Goal: Task Accomplishment & Management: Complete application form

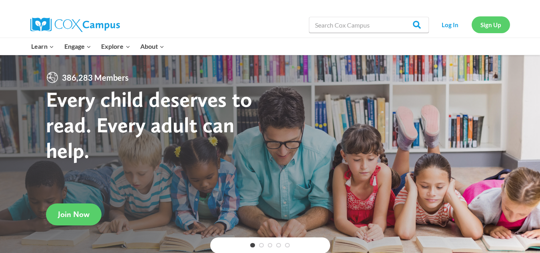
click at [490, 21] on link "Sign Up" at bounding box center [491, 24] width 38 height 16
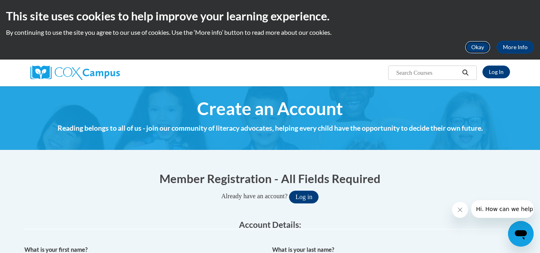
click at [477, 46] on button "Okay" at bounding box center [478, 47] width 26 height 13
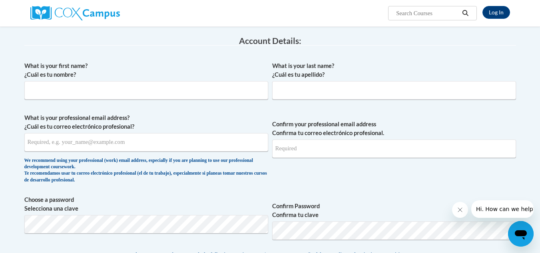
scroll to position [122, 0]
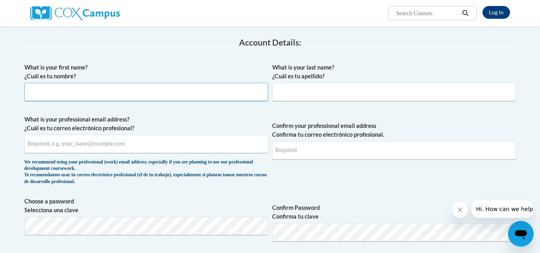
click at [226, 98] on input "What is your first name? ¿Cuál es tu nombre?" at bounding box center [146, 92] width 244 height 18
type input "Andrea"
click at [302, 91] on input "What is your last name? ¿Cuál es tu apellido?" at bounding box center [394, 92] width 244 height 18
type input "Primer"
click at [210, 138] on input "What is your professional email address? ¿Cuál es tu correo electrónico profesi…" at bounding box center [146, 144] width 244 height 18
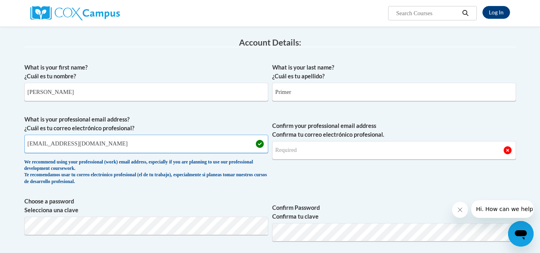
type input "andreaprimer12@gmail.com"
click at [297, 148] on input "Confirm your professional email address Confirma tu correo electrónico profesio…" at bounding box center [394, 150] width 244 height 18
type input "andreaprimer12@gmail.com"
click at [325, 177] on span "Confirm your professional email address Confirma tu correo electrónico profesio…" at bounding box center [394, 152] width 244 height 74
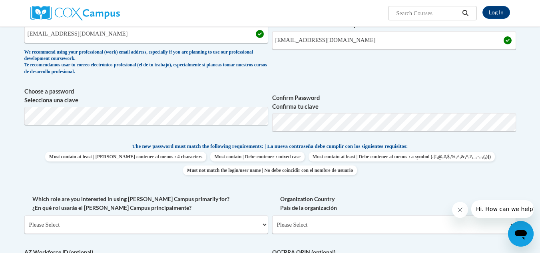
scroll to position [234, 0]
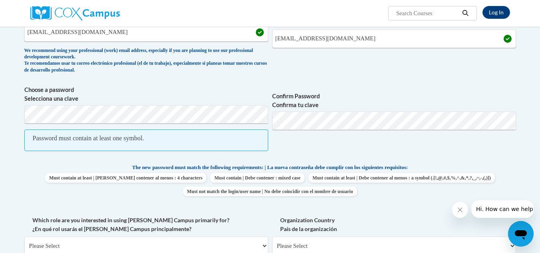
click at [81, 176] on span "Must contain at least | Debe contener al menos : 4 characters Must contain | De…" at bounding box center [270, 184] width 492 height 23
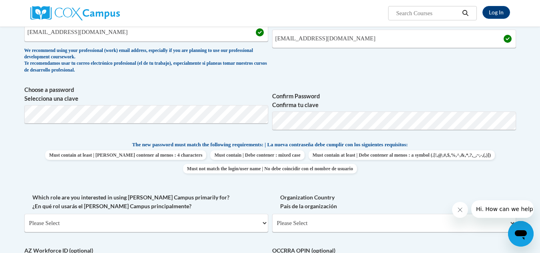
click at [93, 167] on div "The new password must match the following requirements: | La nueva contraseña d…" at bounding box center [270, 159] width 492 height 38
click at [351, 199] on label "Organization Country País de la organización" at bounding box center [394, 202] width 244 height 18
click at [351, 214] on select "Please Select United States | Estados Unidos Outside of the United States | Fue…" at bounding box center [394, 223] width 244 height 18
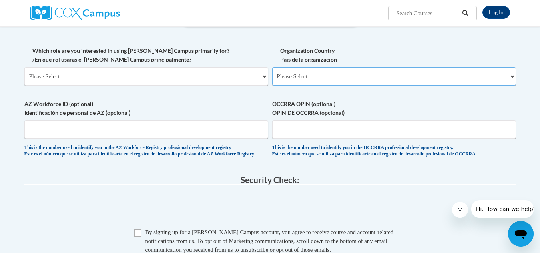
scroll to position [382, 0]
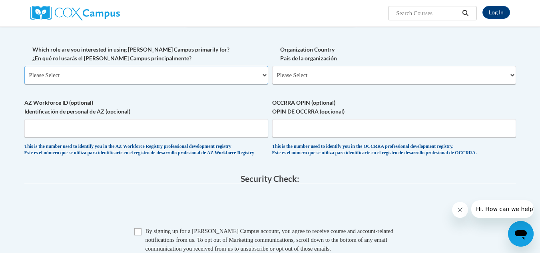
click at [216, 78] on select "Please Select College/University | Colegio/Universidad Community/Nonprofit Part…" at bounding box center [146, 75] width 244 height 18
select select "fbf2d438-af2f-41f8-98f1-81c410e29de3"
click at [24, 66] on select "Please Select College/University | Colegio/Universidad Community/Nonprofit Part…" at bounding box center [146, 75] width 244 height 18
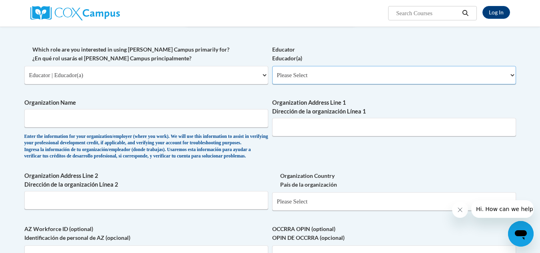
click at [367, 74] on select "Please Select Early Learning/Daycare Teacher/Family Home Care Provider | Maestr…" at bounding box center [394, 75] width 244 height 18
click at [342, 69] on select "Please Select Early Learning/Daycare Teacher/Family Home Care Provider | Maestr…" at bounding box center [394, 75] width 244 height 18
select select "8e40623d-54d0-45cd-9f92-5df65cd3f8cf"
click at [272, 66] on select "Please Select Early Learning/Daycare Teacher/Family Home Care Provider | Maestr…" at bounding box center [394, 75] width 244 height 18
click at [186, 117] on input "Organization Name" at bounding box center [146, 118] width 244 height 18
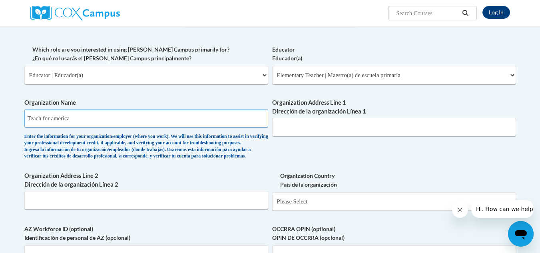
type input "Teach for america"
click at [401, 189] on label "Organization Country País de la organización" at bounding box center [394, 181] width 244 height 18
click at [401, 198] on select "Please Select United States | Estados Unidos Outside of the United States | Fue…" at bounding box center [394, 201] width 244 height 18
click at [279, 134] on input "Organization Address Line 1 Dirección de la organización Línea 1" at bounding box center [394, 127] width 244 height 18
paste input "25 Broadway 12th Floor, New York, New York 10004, US"
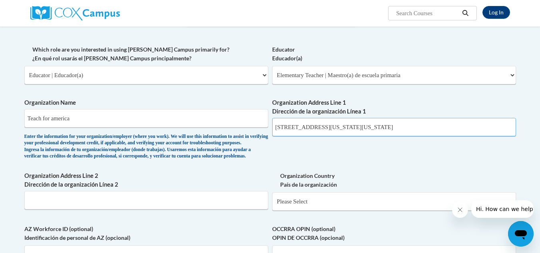
type input "25 Broadway 12th Floor, New York, New York 10004, US"
click at [406, 178] on div "What is your first name? ¿Cuál es tu nombre? Andrea What is your last name? ¿Cu…" at bounding box center [270, 45] width 492 height 491
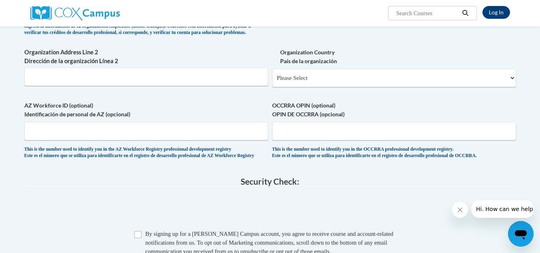
scroll to position [509, 0]
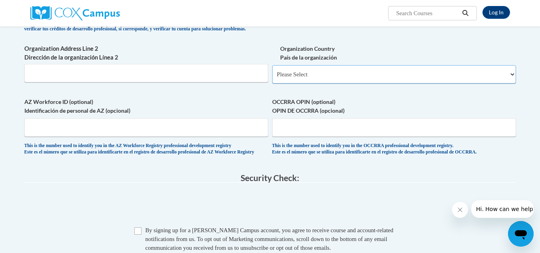
click at [497, 81] on select "Please Select United States | Estados Unidos Outside of the United States | Fue…" at bounding box center [394, 74] width 244 height 18
select select "ad49bcad-a171-4b2e-b99c-48b446064914"
click at [272, 78] on select "Please Select United States | Estados Unidos Outside of the United States | Fue…" at bounding box center [394, 74] width 244 height 18
select select
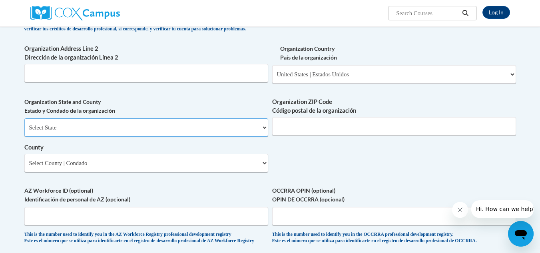
click at [227, 137] on select "Select State Alabama Alaska Arizona Arkansas California Colorado Connecticut De…" at bounding box center [146, 127] width 244 height 18
select select "Tennessee"
click at [24, 131] on select "Select State Alabama Alaska Arizona Arkansas California Colorado Connecticut De…" at bounding box center [146, 127] width 244 height 18
click at [300, 136] on input "Organization ZIP Code Código postal de la organización" at bounding box center [394, 126] width 244 height 18
type input "38237"
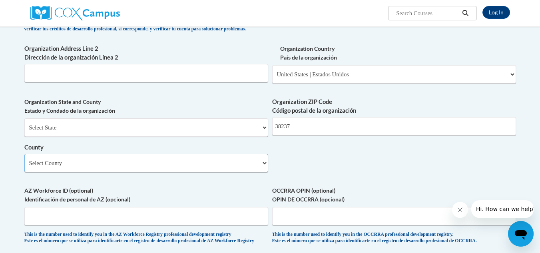
click at [251, 172] on select "Select County Anderson Bedford Benton Bledsoe Blount Bradley Campbell Cannon Ca…" at bounding box center [146, 163] width 244 height 18
select select "Shelby"
click at [24, 167] on select "Select County Anderson Bedford Benton Bledsoe Blount Bradley Campbell Cannon Ca…" at bounding box center [146, 163] width 244 height 18
click at [312, 136] on input "38237" at bounding box center [394, 126] width 244 height 18
type input "38109"
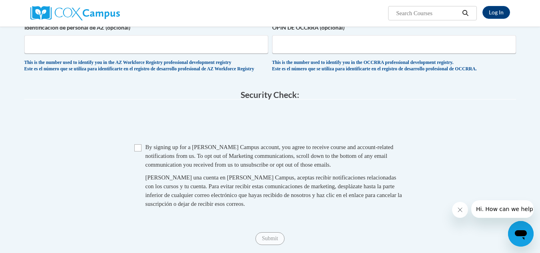
scroll to position [677, 0]
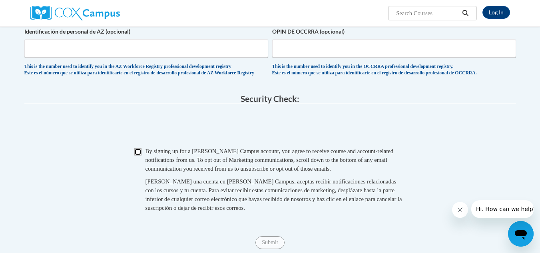
click at [141, 156] on input "Checkbox" at bounding box center [137, 151] width 7 height 7
drag, startPoint x: 538, startPoint y: 164, endPoint x: 538, endPoint y: 174, distance: 9.2
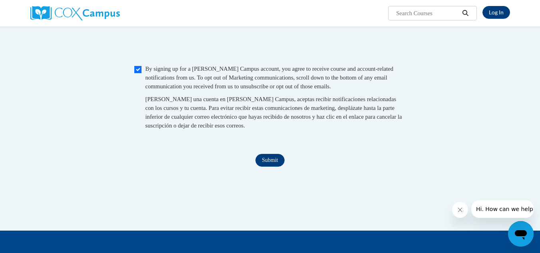
scroll to position [765, 0]
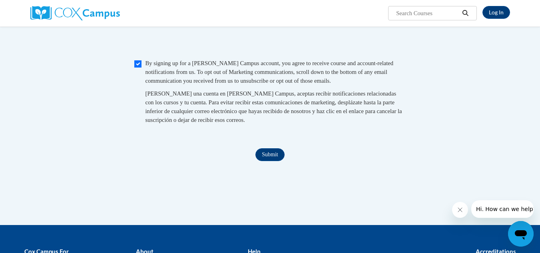
click at [138, 88] on span "Checkbox By signing up for a Cox Campus account, you agree to receive course an…" at bounding box center [270, 96] width 272 height 74
click at [136, 68] on input "Checkbox" at bounding box center [137, 63] width 7 height 7
checkbox input "false"
click at [270, 161] on input "Submit" at bounding box center [270, 154] width 29 height 13
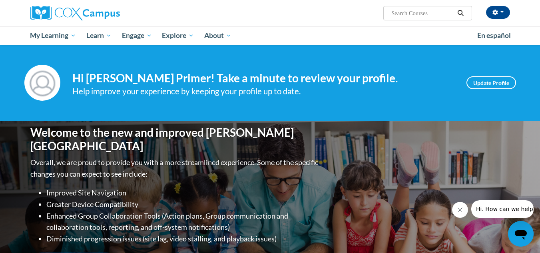
click at [369, 84] on h4 "Hi [PERSON_NAME] Primer! Take a minute to review your profile." at bounding box center [263, 79] width 382 height 14
click at [104, 13] on img at bounding box center [75, 13] width 90 height 14
